Goal: Browse casually: Explore the website without a specific task or goal

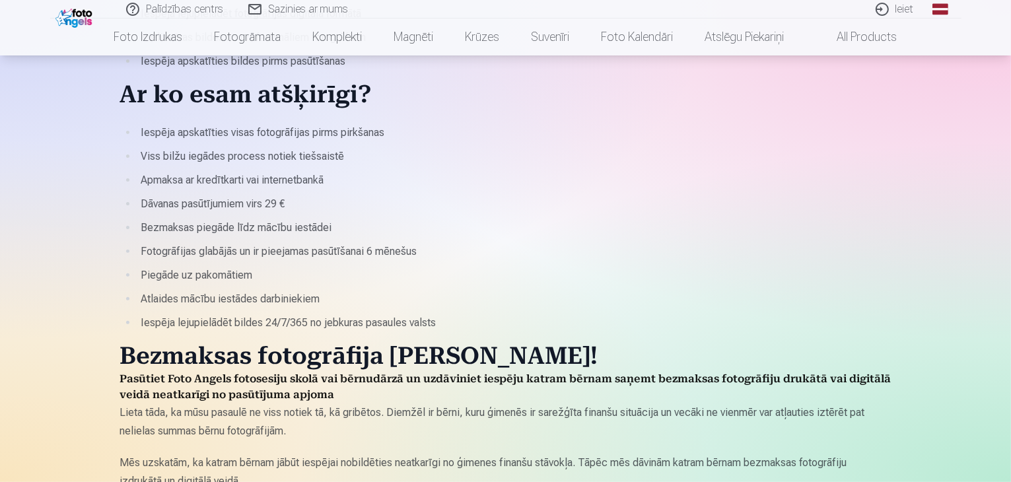
scroll to position [66, 0]
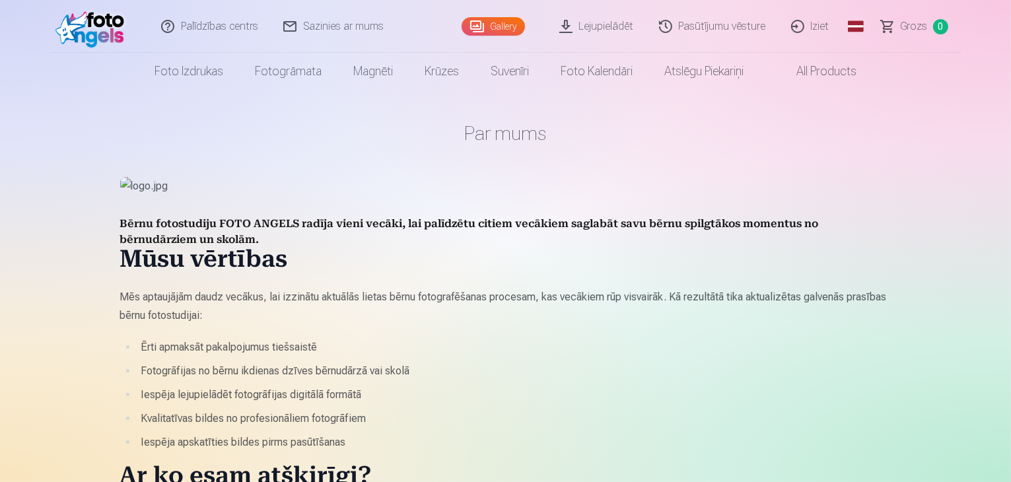
drag, startPoint x: 0, startPoint y: 0, endPoint x: 81, endPoint y: 24, distance: 84.2
click at [81, 24] on img at bounding box center [93, 26] width 76 height 42
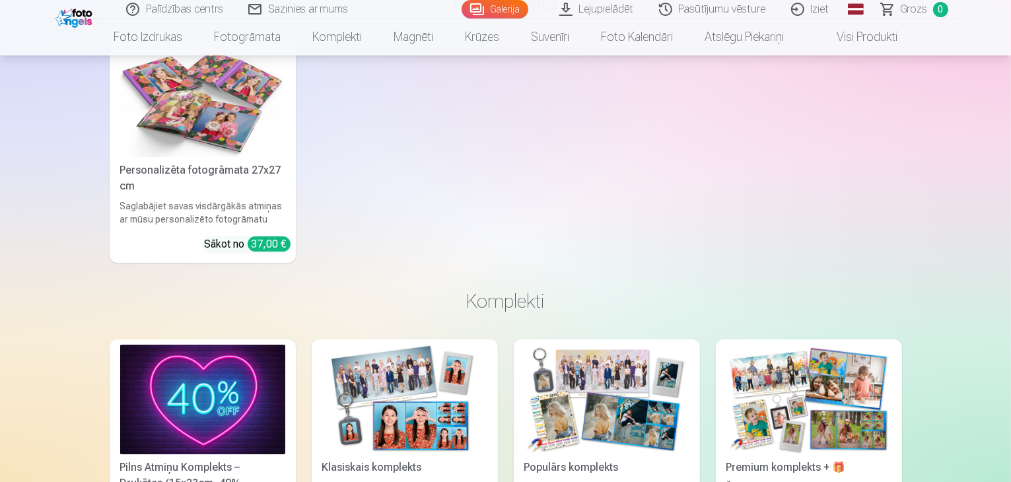
scroll to position [4557, 0]
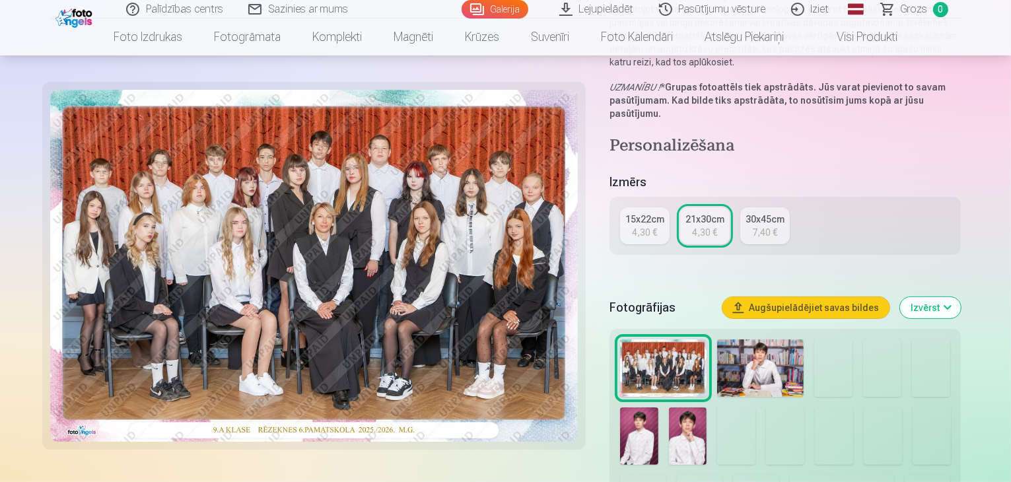
scroll to position [198, 0]
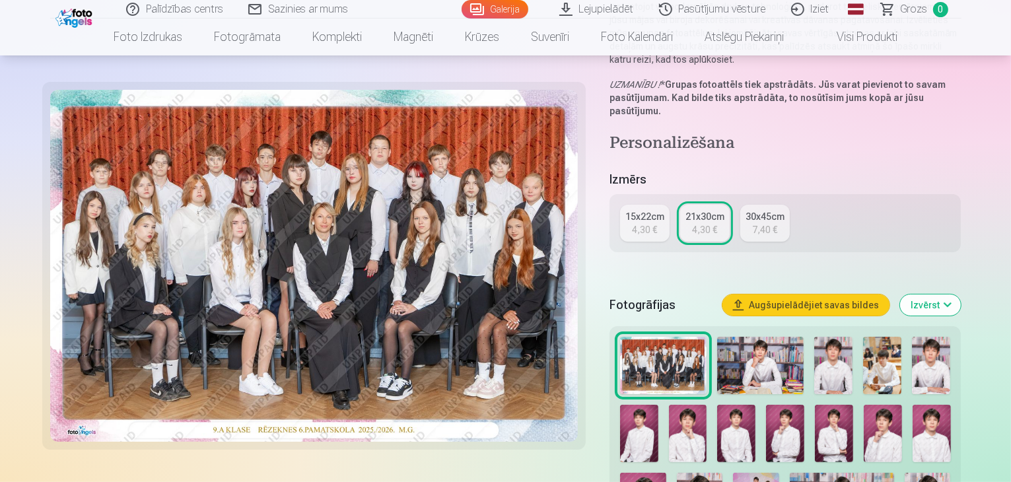
click at [757, 337] on img at bounding box center [760, 365] width 87 height 57
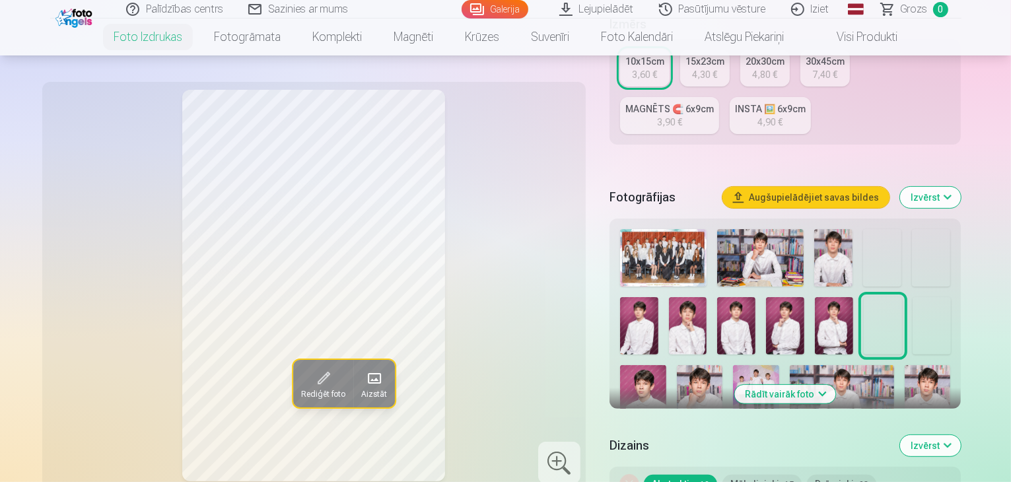
scroll to position [330, 0]
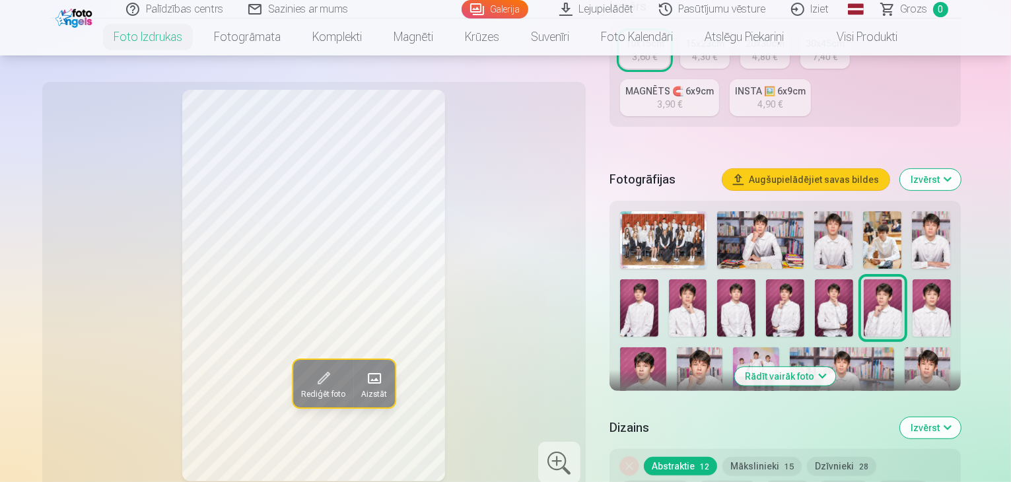
click at [781, 211] on img at bounding box center [760, 239] width 87 height 57
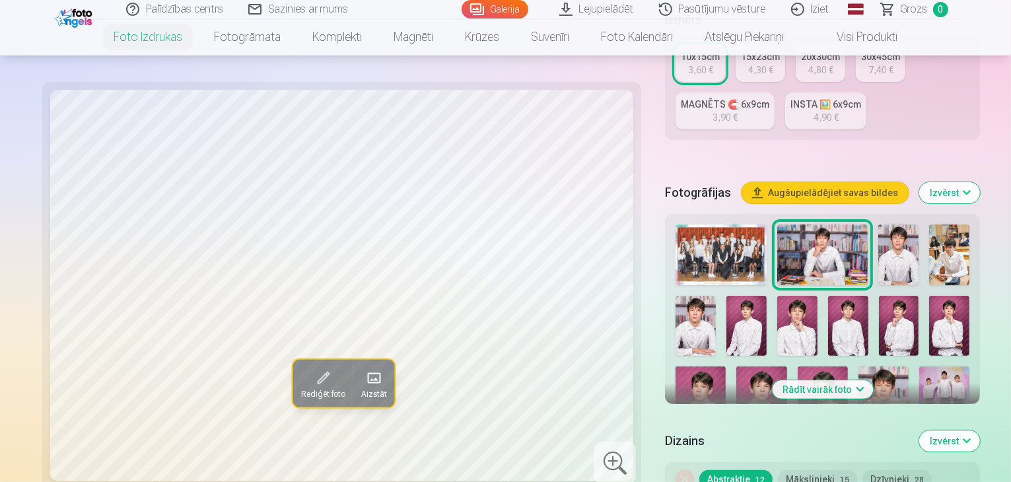
click at [878, 225] on img at bounding box center [898, 255] width 40 height 61
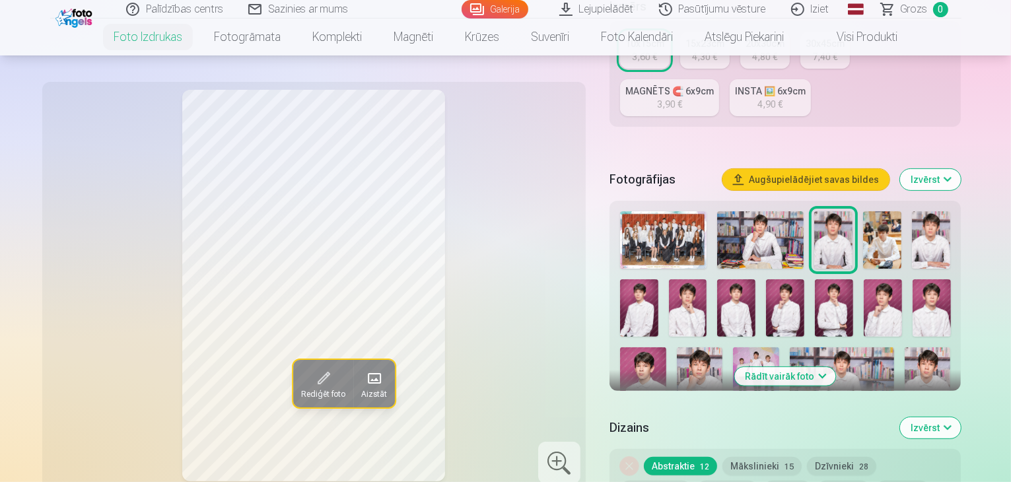
click at [883, 212] on img at bounding box center [882, 239] width 38 height 57
click at [925, 212] on img at bounding box center [931, 239] width 38 height 57
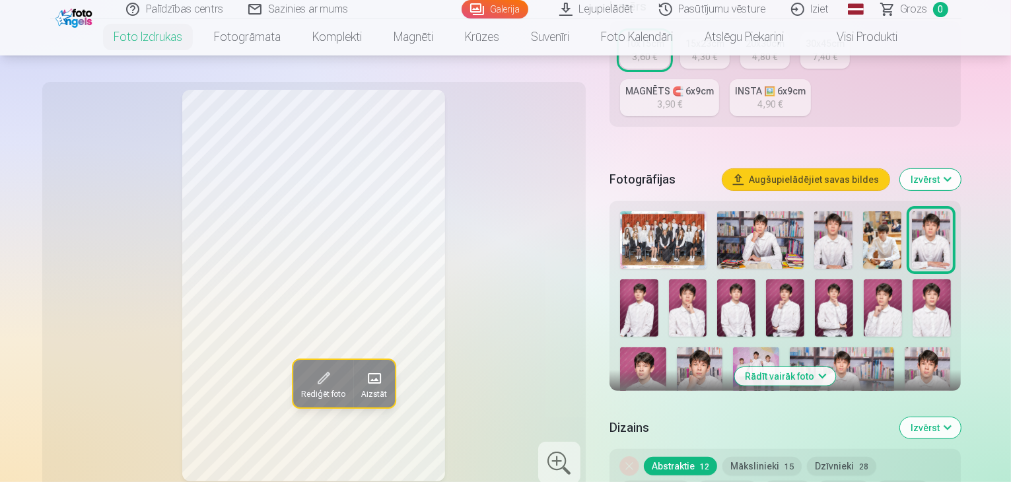
click at [658, 279] on img at bounding box center [639, 307] width 38 height 57
click at [669, 279] on img at bounding box center [688, 307] width 38 height 57
click at [717, 283] on img at bounding box center [736, 307] width 38 height 57
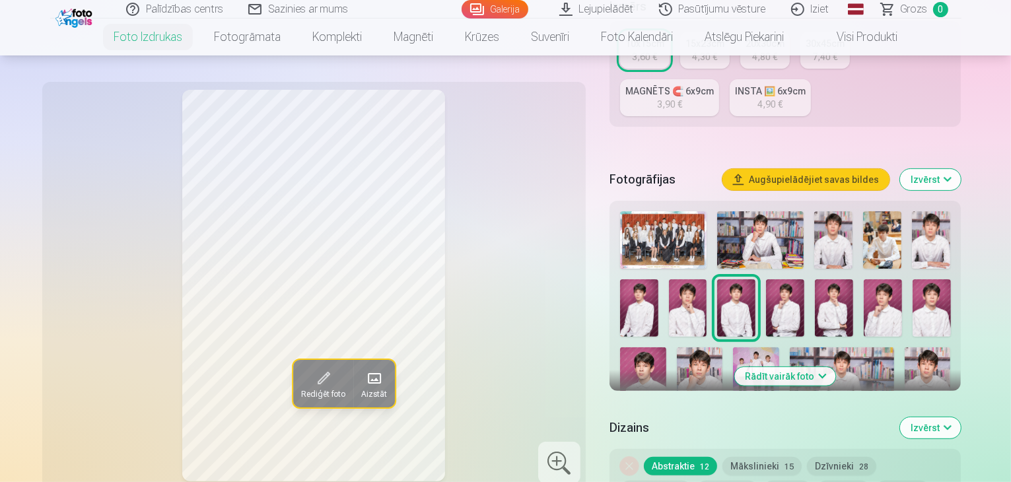
click at [766, 279] on img at bounding box center [785, 307] width 38 height 57
click at [815, 279] on img at bounding box center [834, 307] width 38 height 57
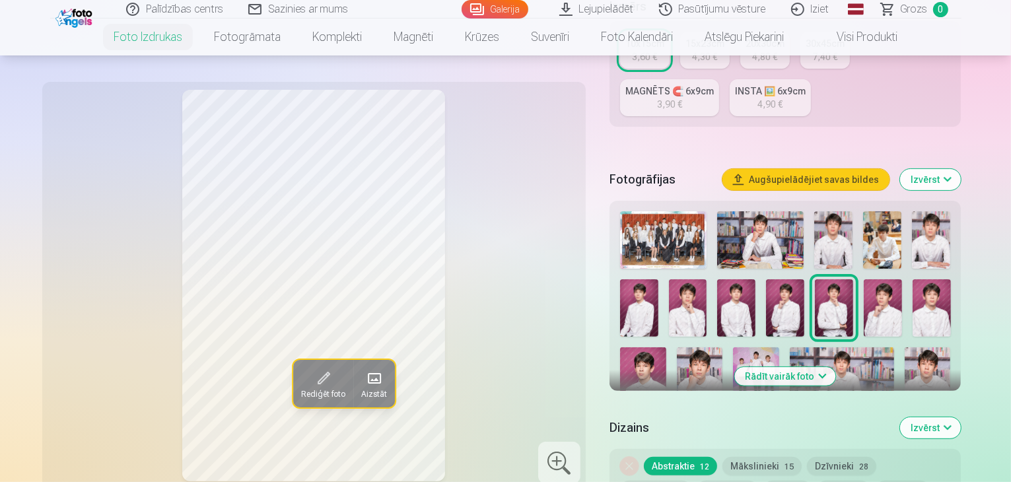
click at [864, 279] on img at bounding box center [883, 307] width 38 height 57
click at [913, 279] on img at bounding box center [932, 307] width 38 height 57
click at [666, 347] on img at bounding box center [643, 381] width 46 height 69
click at [723, 347] on img at bounding box center [700, 381] width 46 height 69
click at [733, 347] on img at bounding box center [756, 381] width 46 height 69
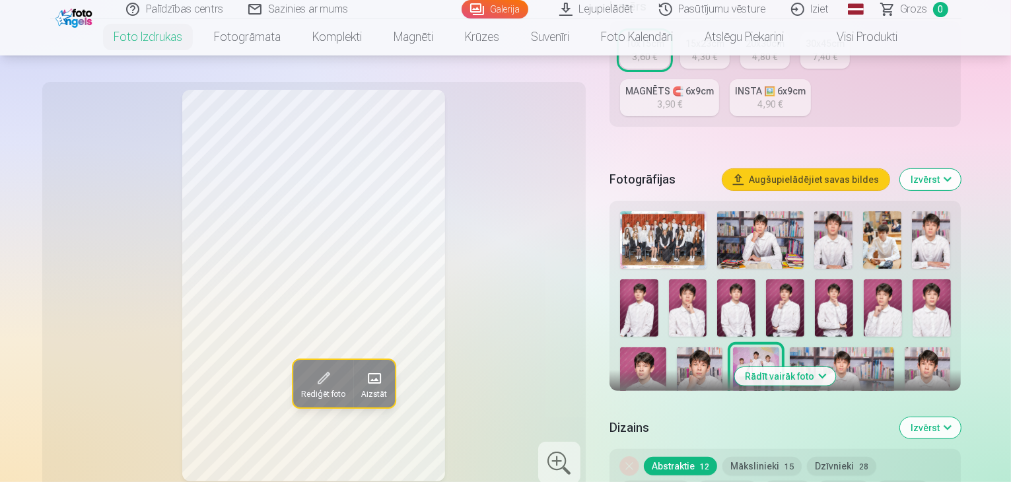
click at [790, 347] on img at bounding box center [842, 381] width 104 height 69
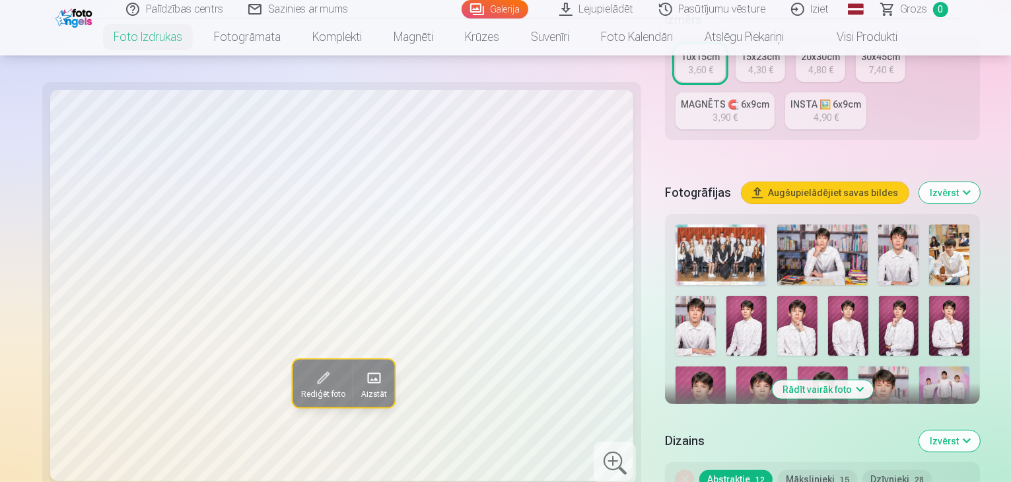
click at [798, 452] on img at bounding box center [823, 489] width 50 height 75
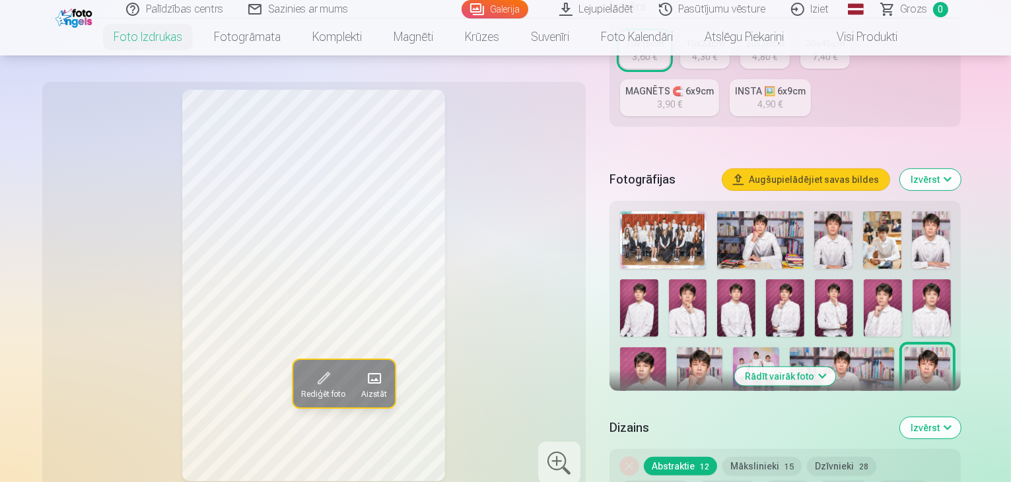
click at [699, 427] on img at bounding box center [659, 453] width 79 height 53
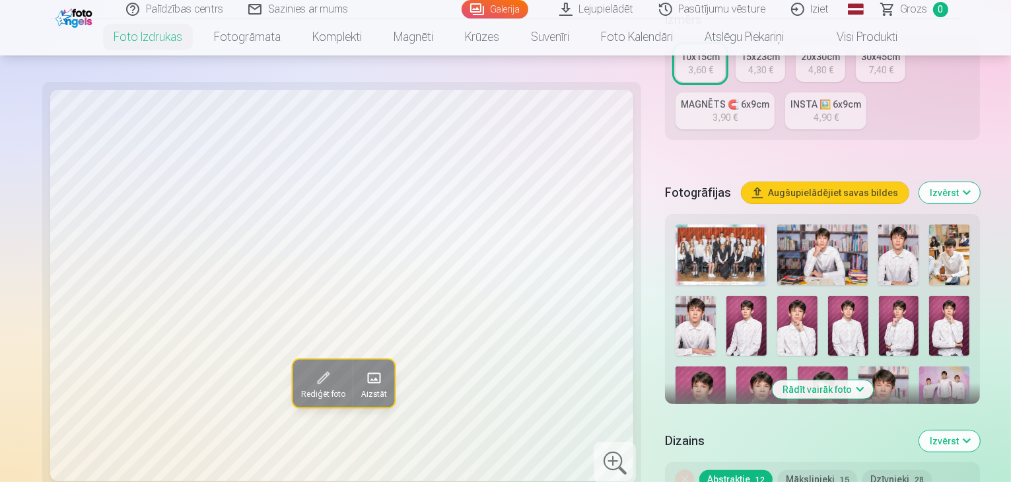
click at [858, 452] on img at bounding box center [914, 489] width 112 height 75
click at [716, 296] on img at bounding box center [696, 326] width 40 height 60
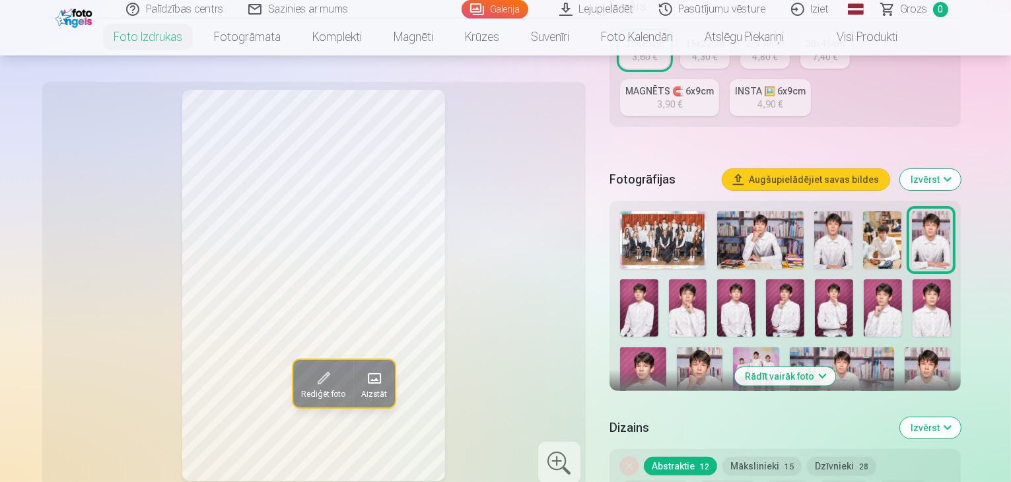
click at [838, 214] on img at bounding box center [833, 239] width 38 height 57
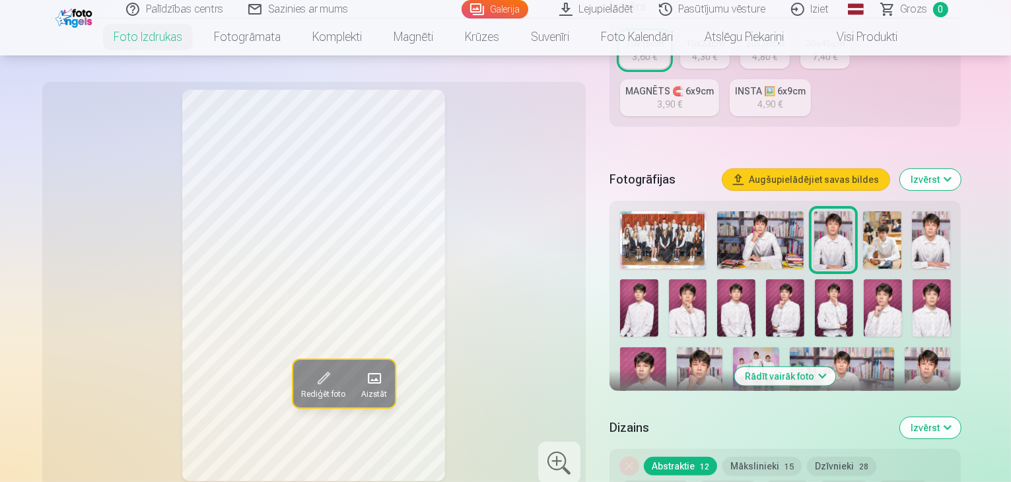
click at [769, 213] on img at bounding box center [760, 239] width 87 height 57
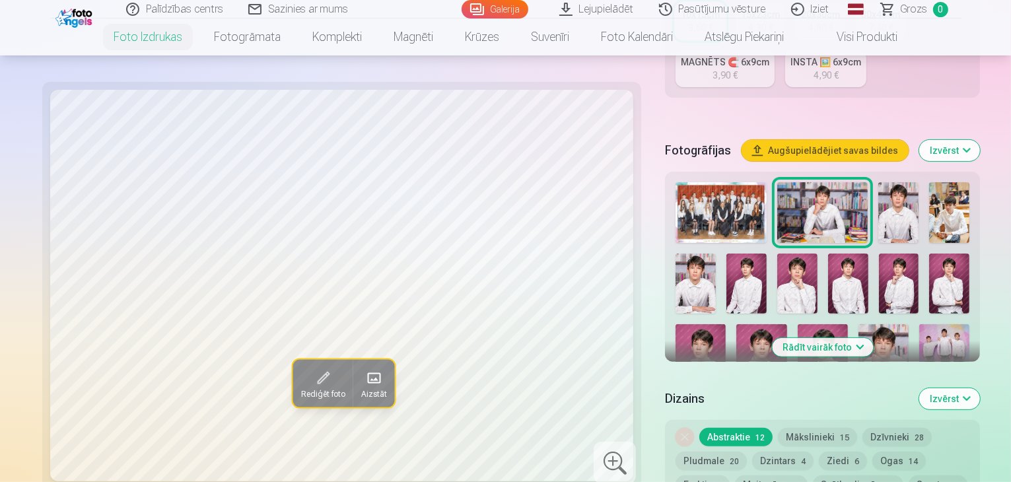
scroll to position [396, 0]
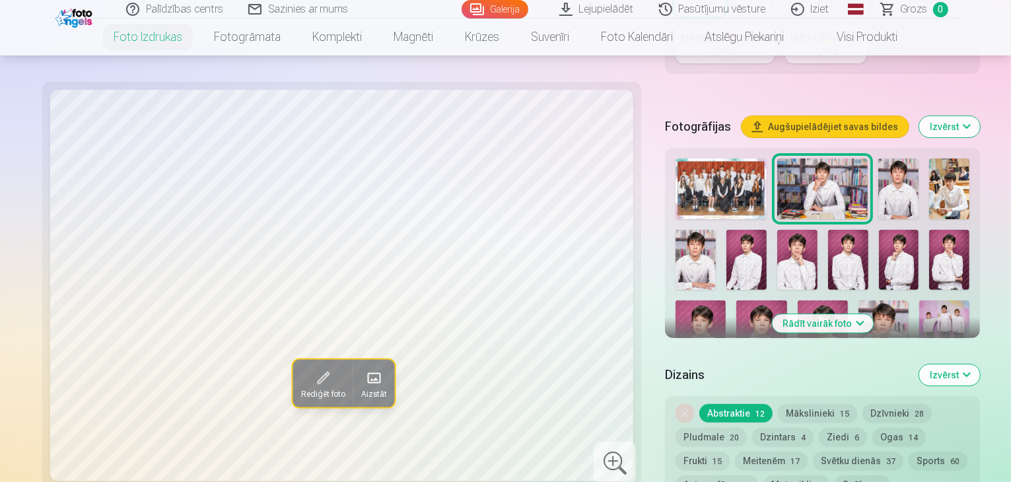
click at [721, 386] on img at bounding box center [732, 423] width 112 height 75
click at [798, 386] on img at bounding box center [823, 423] width 50 height 75
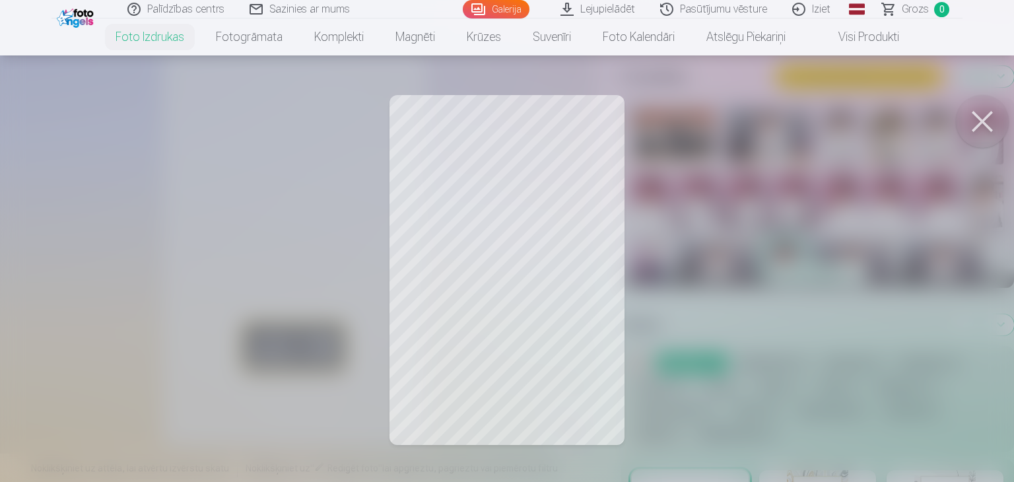
click at [1008, 275] on div at bounding box center [507, 241] width 1014 height 482
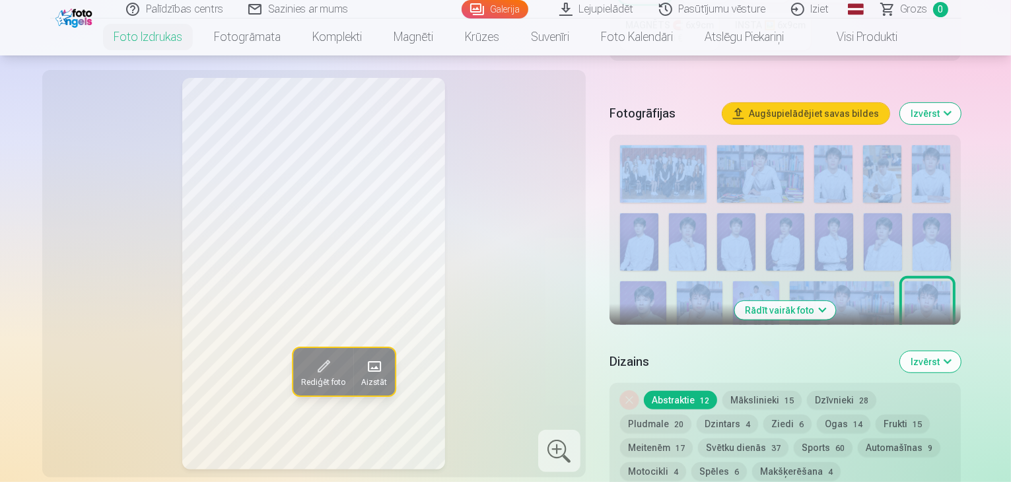
click at [962, 275] on div "Rādīt vairāk foto" at bounding box center [786, 230] width 352 height 190
click at [789, 361] on img at bounding box center [749, 387] width 79 height 53
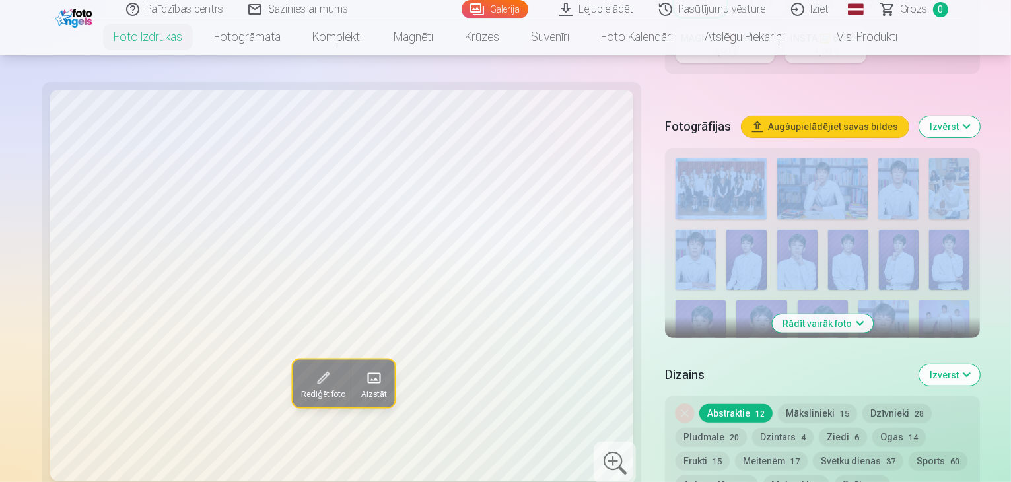
click at [929, 230] on img at bounding box center [949, 260] width 40 height 60
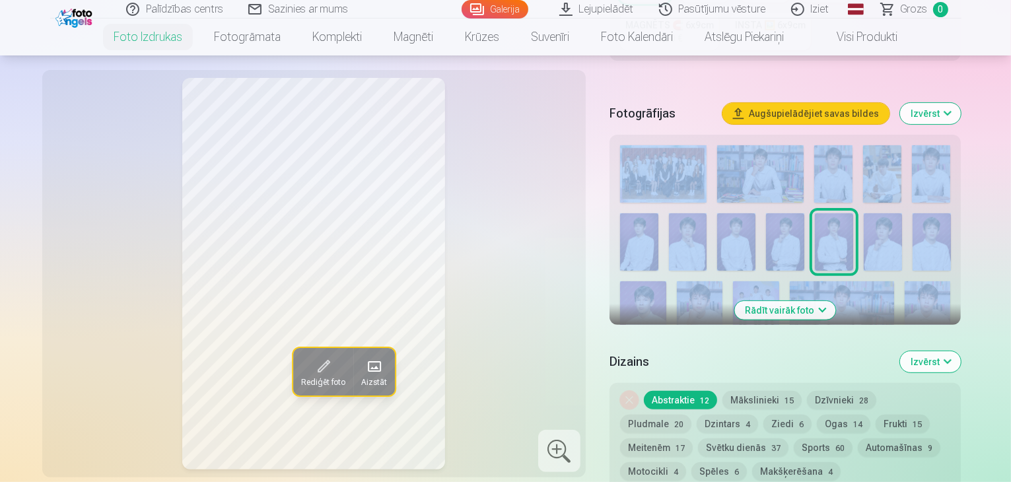
click at [864, 213] on img at bounding box center [883, 241] width 38 height 57
click at [913, 213] on img at bounding box center [932, 241] width 38 height 57
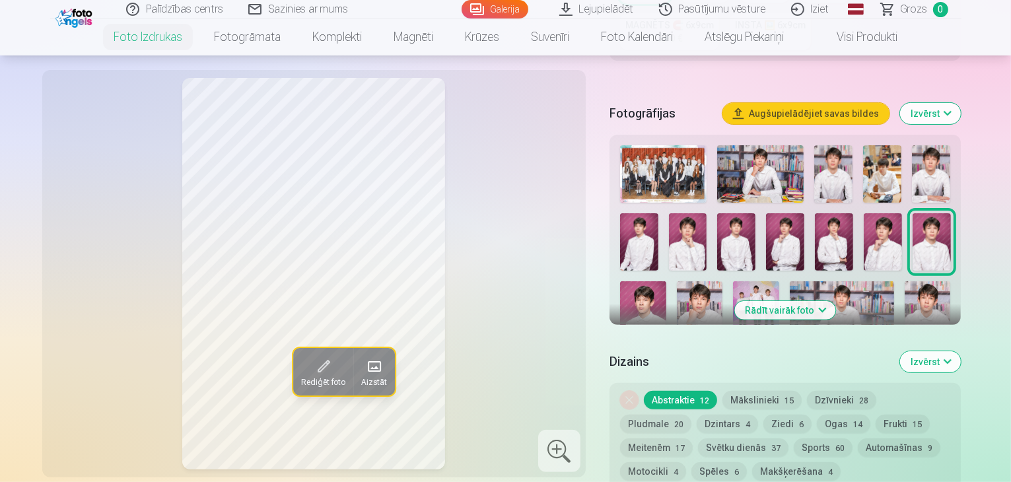
click at [500, 251] on div "Rediģēt foto Aizstāt" at bounding box center [314, 274] width 528 height 392
click at [658, 213] on img at bounding box center [639, 241] width 38 height 57
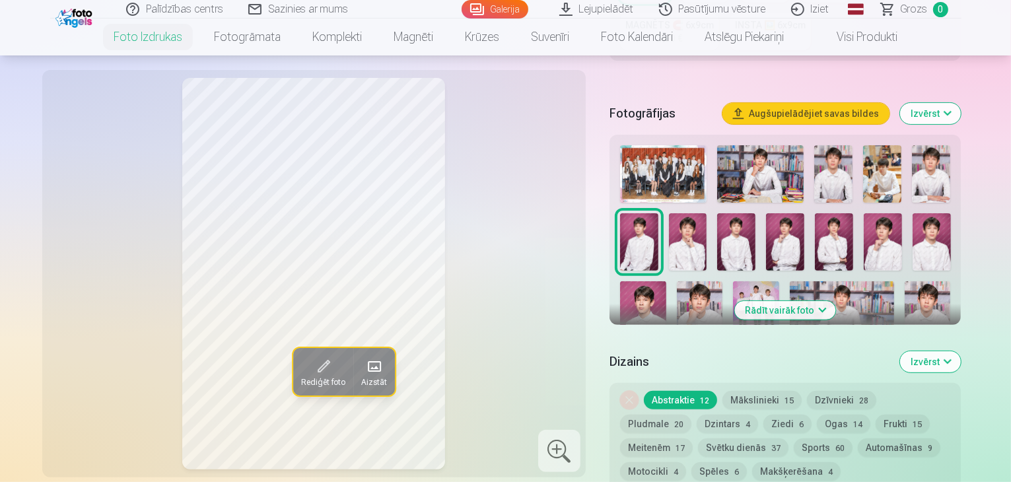
click at [938, 145] on img at bounding box center [931, 173] width 38 height 57
click at [895, 145] on img at bounding box center [882, 173] width 38 height 57
click at [829, 145] on img at bounding box center [833, 173] width 38 height 57
click at [744, 145] on img at bounding box center [760, 173] width 87 height 57
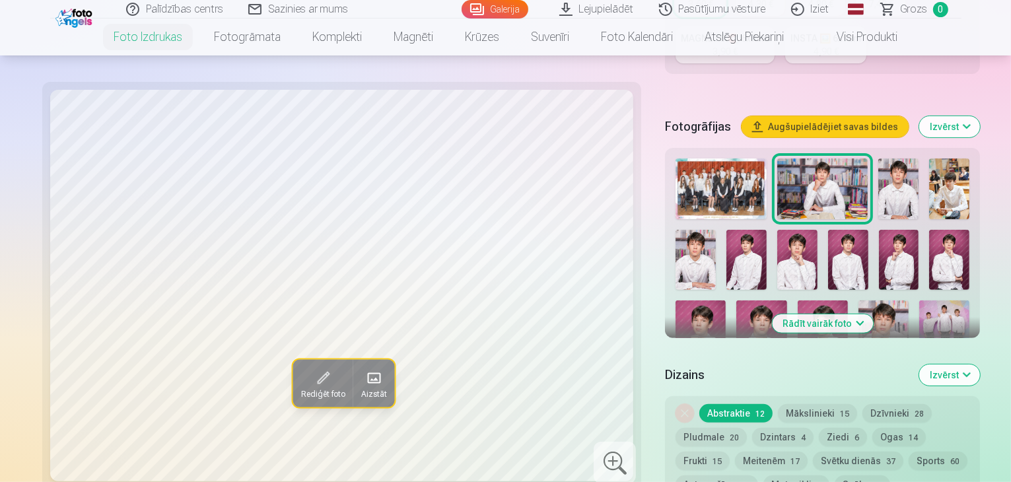
click at [697, 386] on img at bounding box center [732, 423] width 112 height 75
click at [798, 386] on img at bounding box center [823, 423] width 50 height 75
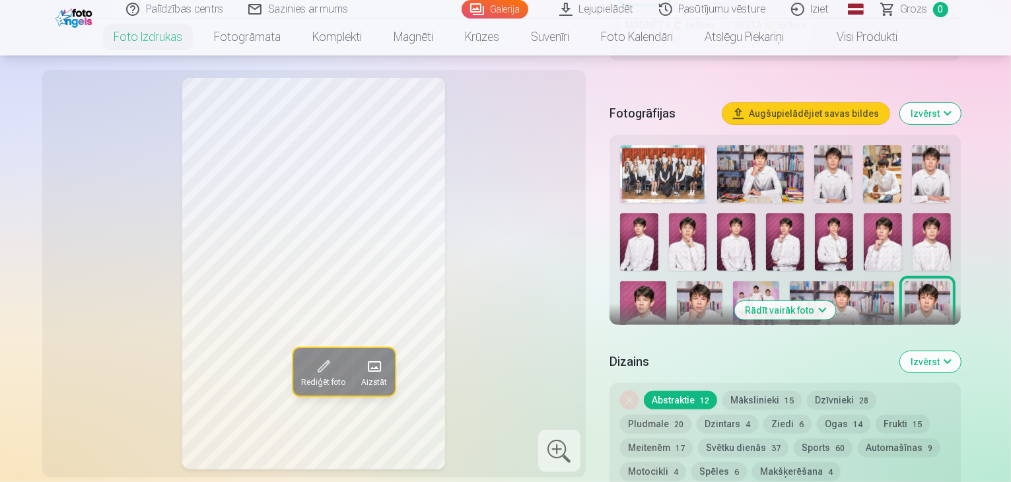
click at [699, 361] on img at bounding box center [659, 387] width 79 height 53
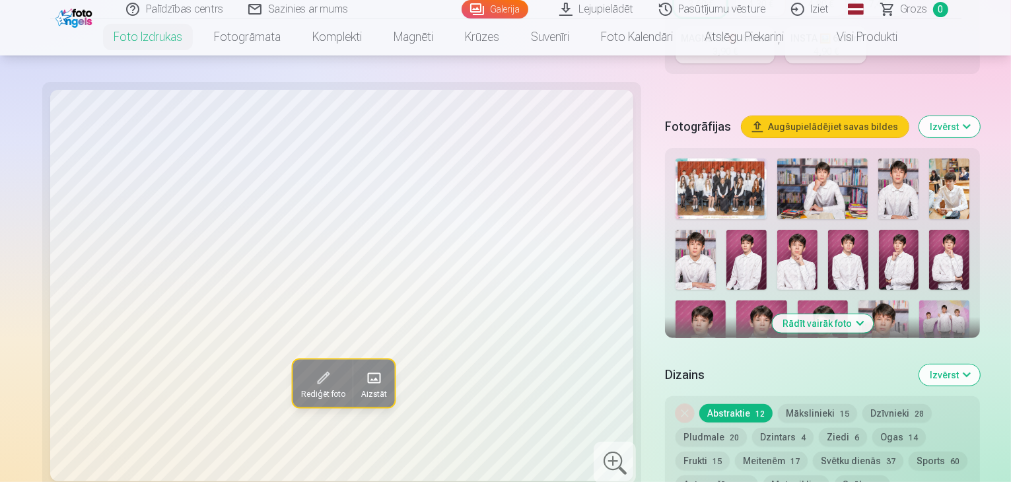
click at [848, 300] on img at bounding box center [823, 337] width 50 height 75
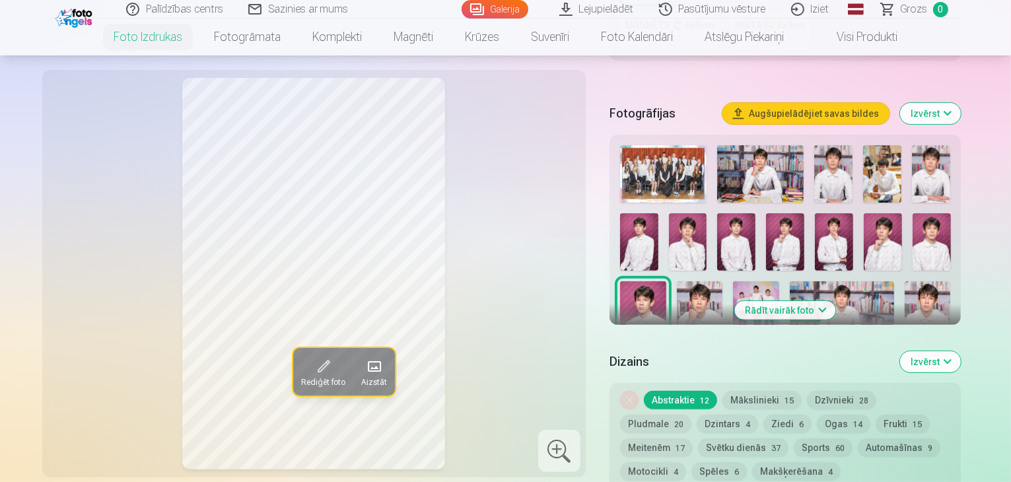
click at [864, 213] on img at bounding box center [883, 241] width 38 height 57
click at [913, 213] on img at bounding box center [932, 241] width 38 height 57
click at [717, 219] on img at bounding box center [736, 241] width 38 height 57
click at [658, 213] on img at bounding box center [639, 241] width 38 height 57
click at [832, 145] on img at bounding box center [833, 173] width 38 height 57
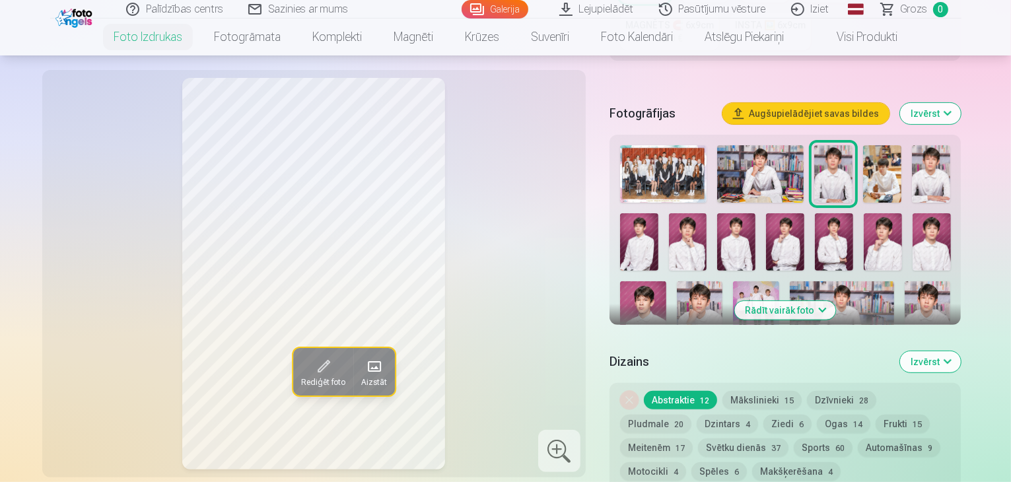
click at [785, 157] on img at bounding box center [760, 173] width 87 height 57
